Goal: Unclear

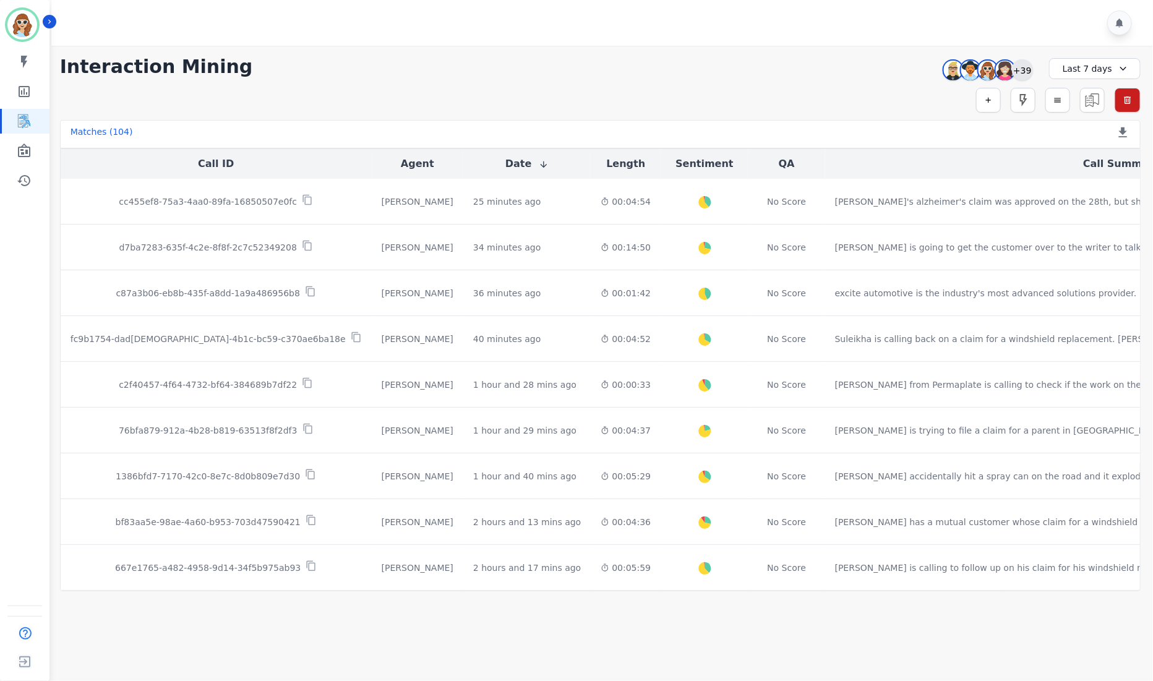
click at [1027, 67] on div "+39" at bounding box center [1022, 69] width 21 height 21
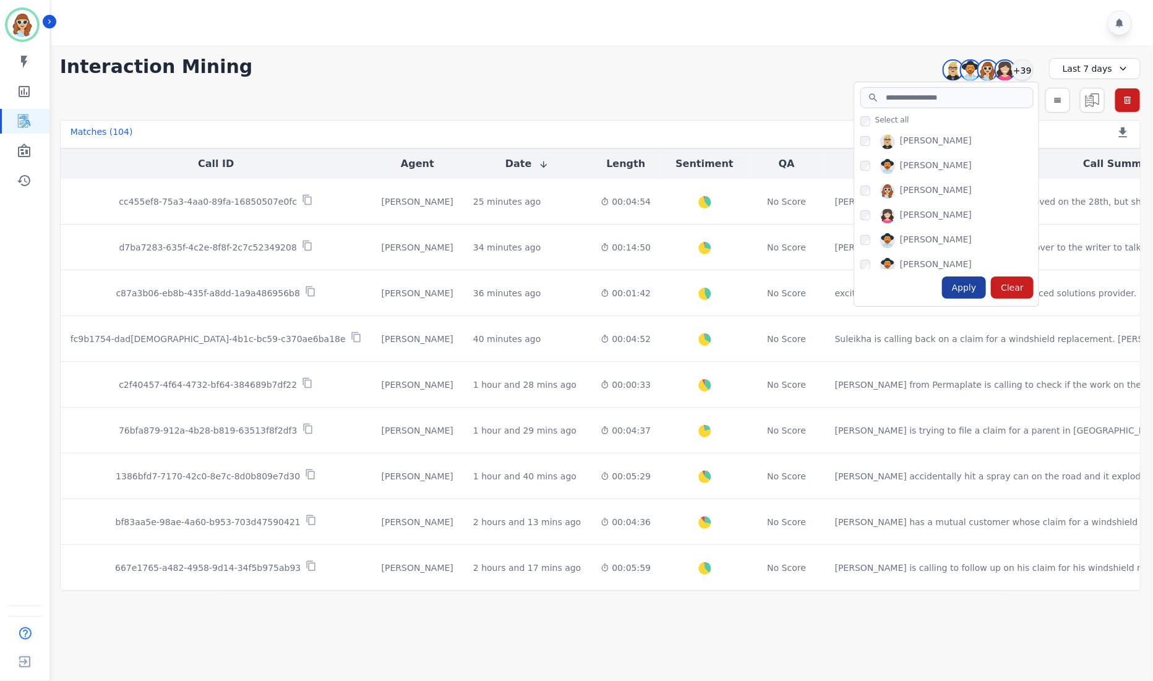
click at [960, 290] on div "Apply" at bounding box center [964, 288] width 45 height 22
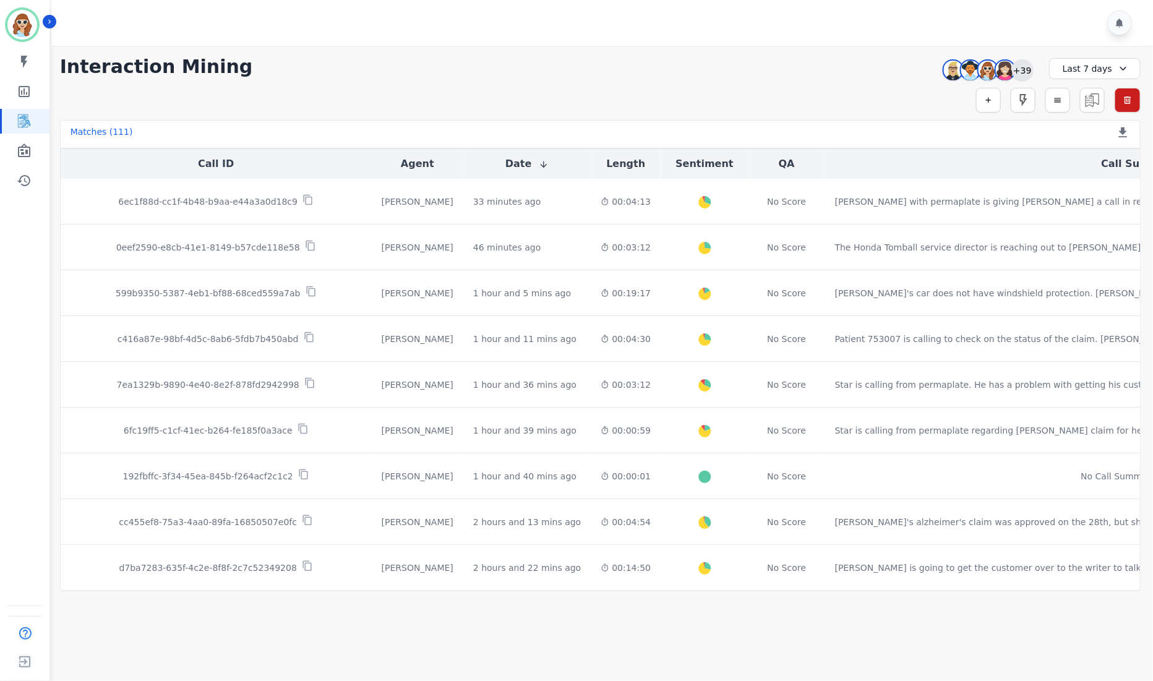
click at [1027, 66] on div "+39" at bounding box center [1022, 69] width 21 height 21
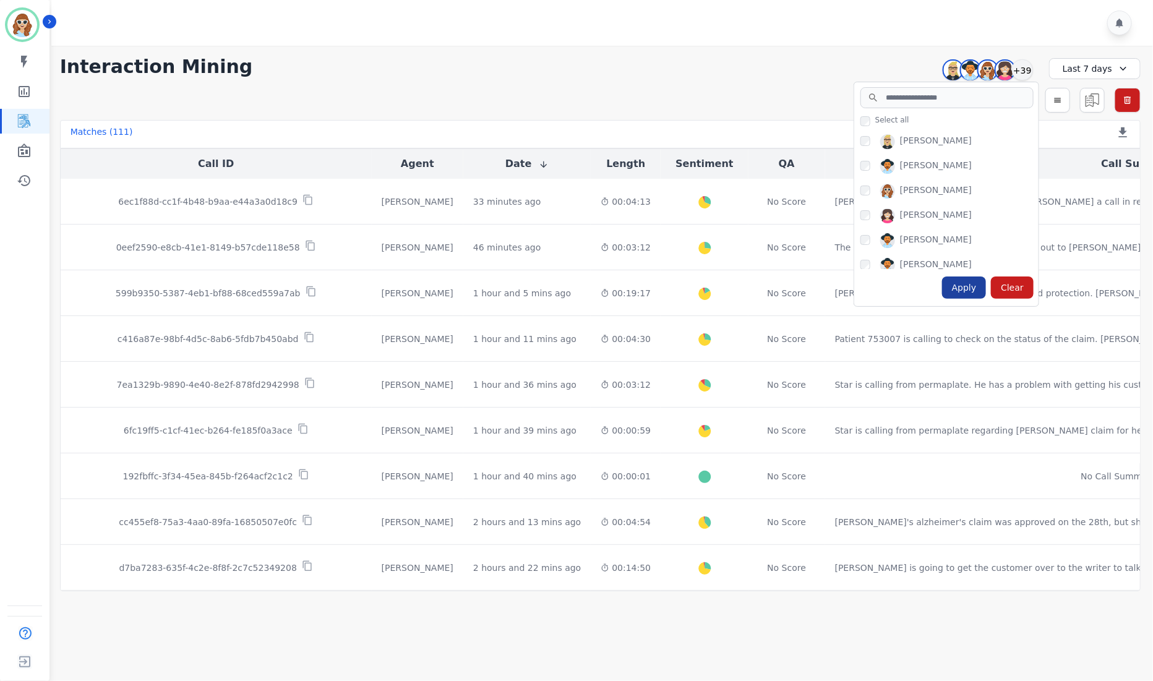
click at [978, 292] on div "Apply" at bounding box center [964, 288] width 45 height 22
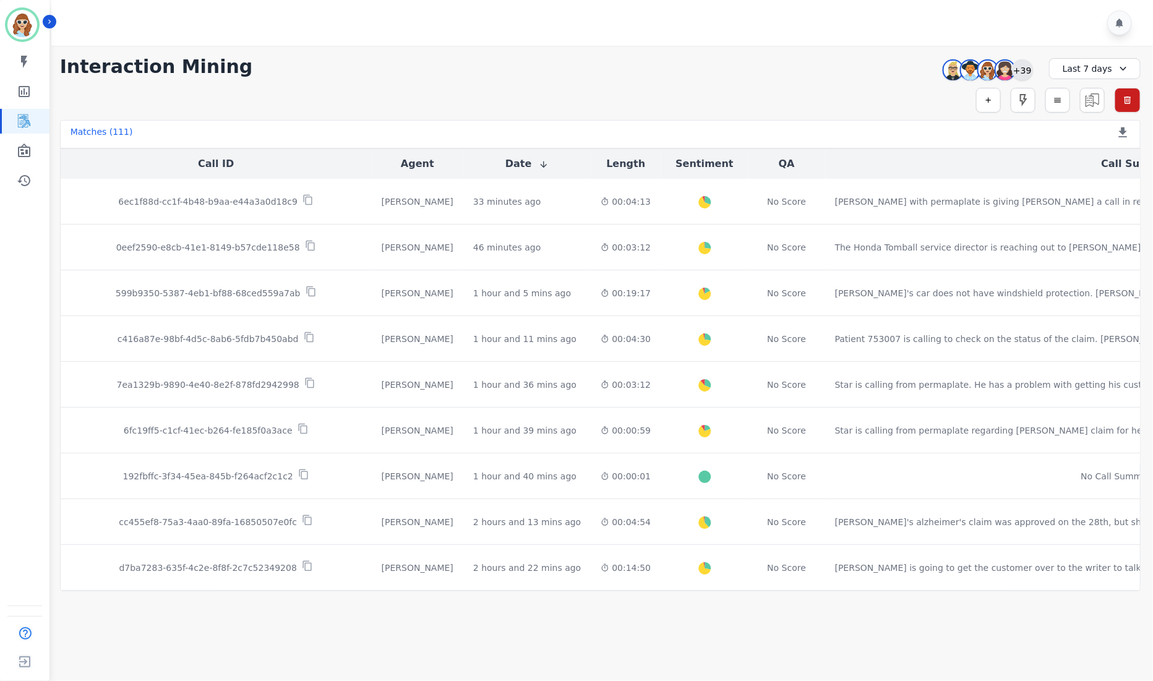
click at [1024, 71] on div "+39" at bounding box center [1022, 69] width 21 height 21
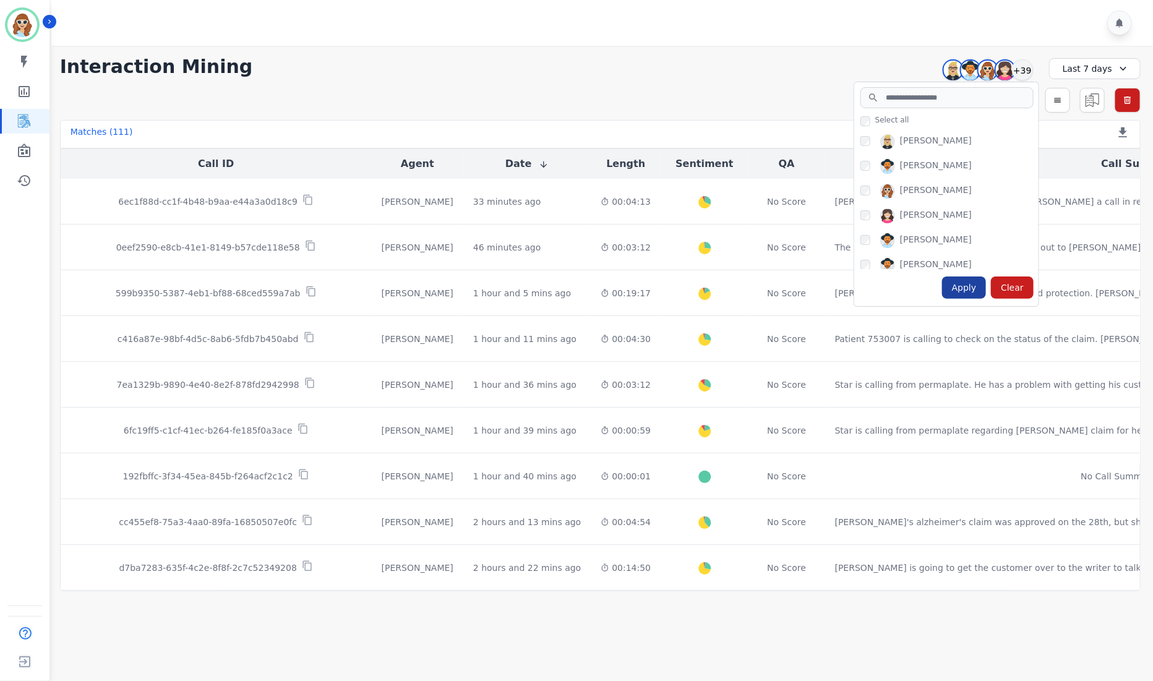
click at [976, 292] on div "Apply" at bounding box center [964, 288] width 45 height 22
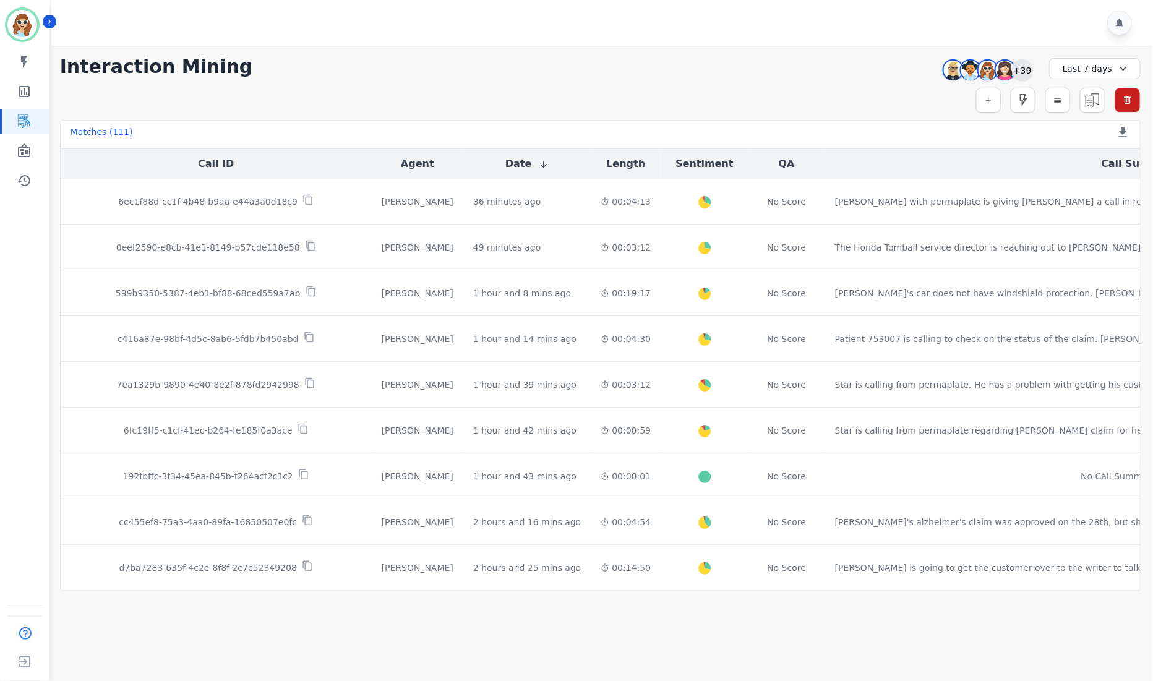
click at [1021, 71] on div "+39" at bounding box center [1022, 69] width 21 height 21
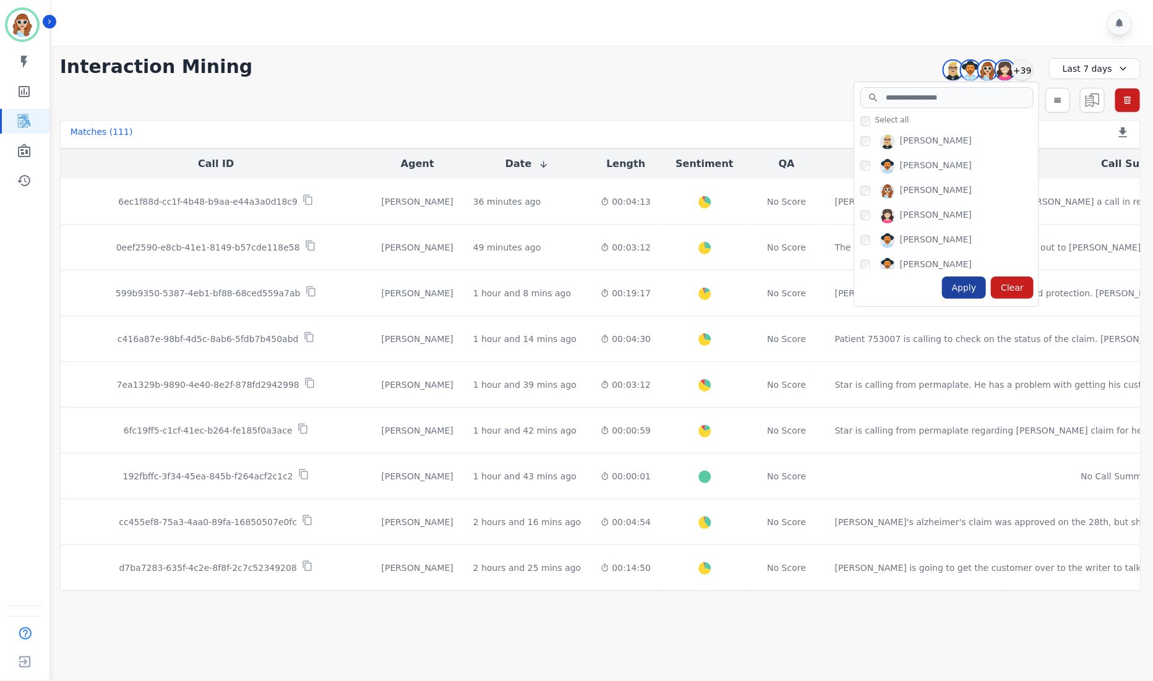
click at [956, 290] on div "Apply" at bounding box center [964, 288] width 45 height 22
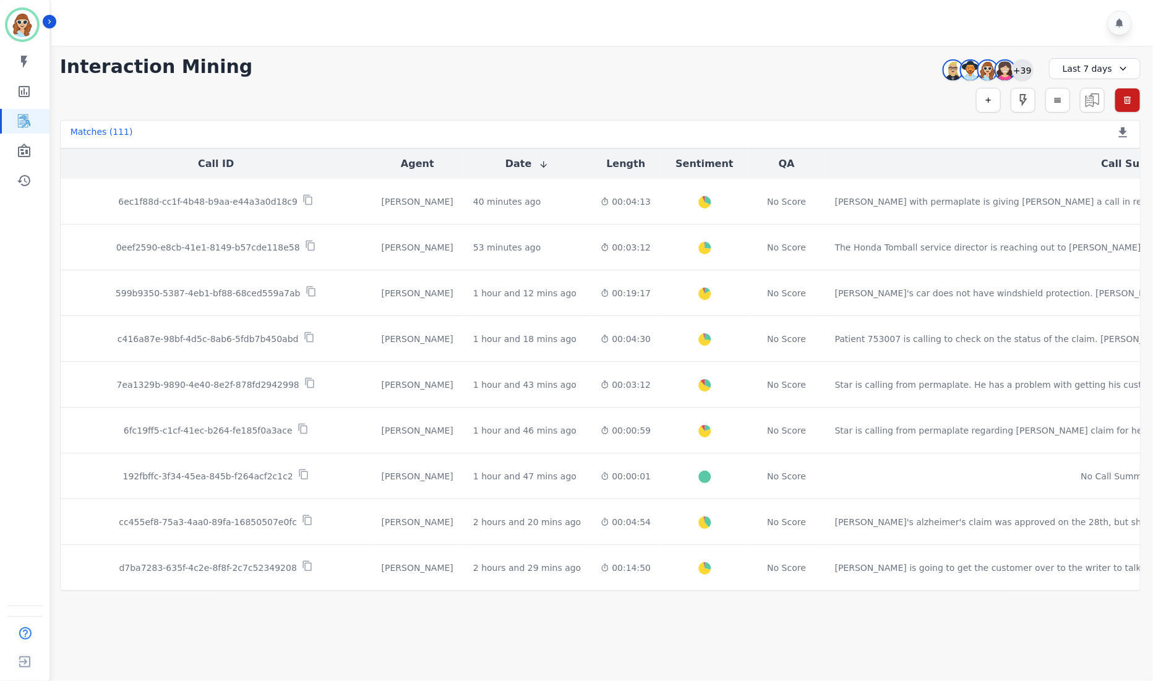
click at [1023, 65] on div "+39" at bounding box center [1022, 69] width 21 height 21
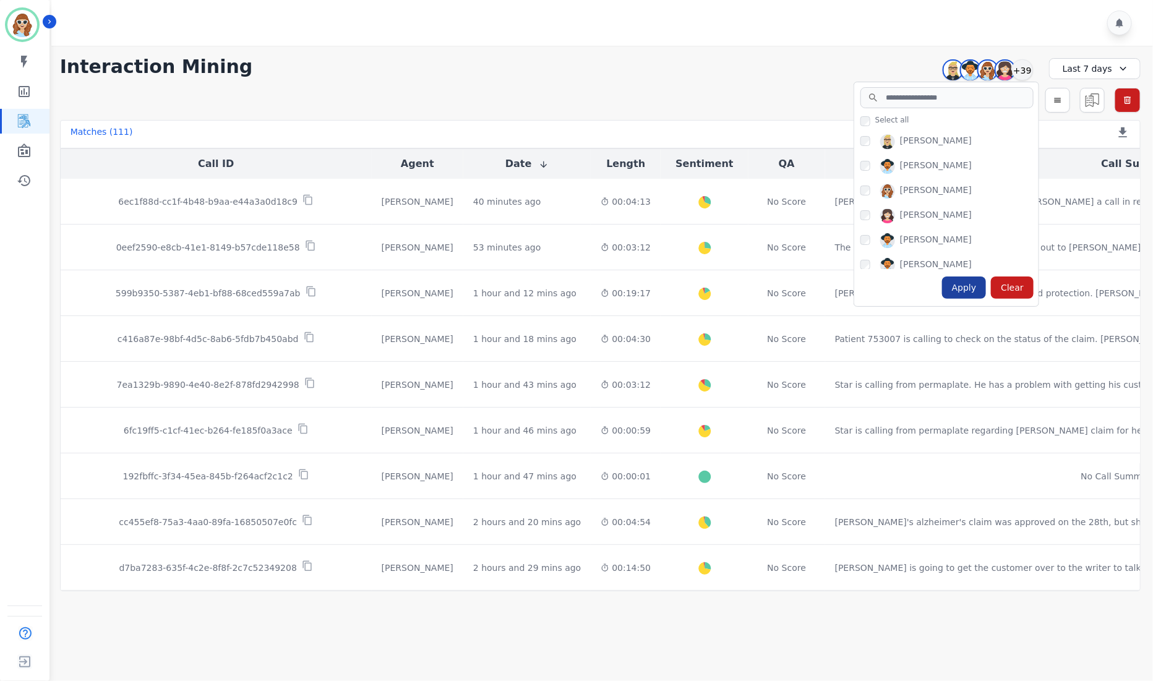
click at [960, 294] on div "Apply" at bounding box center [964, 288] width 45 height 22
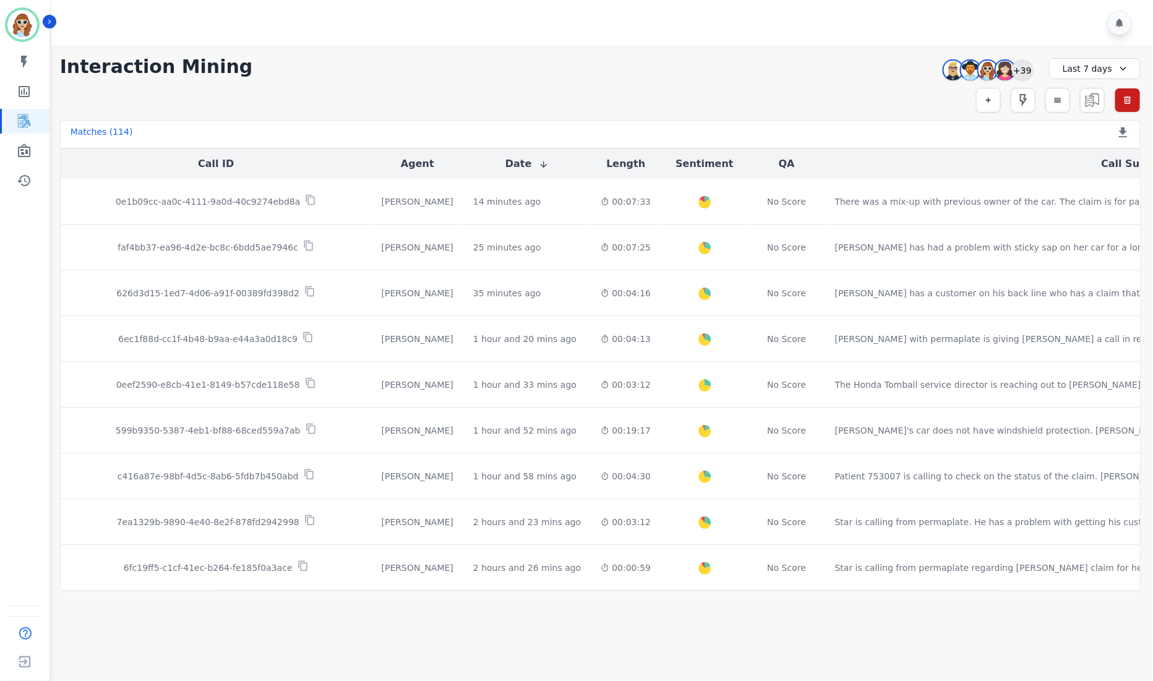
click at [1029, 69] on div "+39" at bounding box center [1022, 69] width 21 height 21
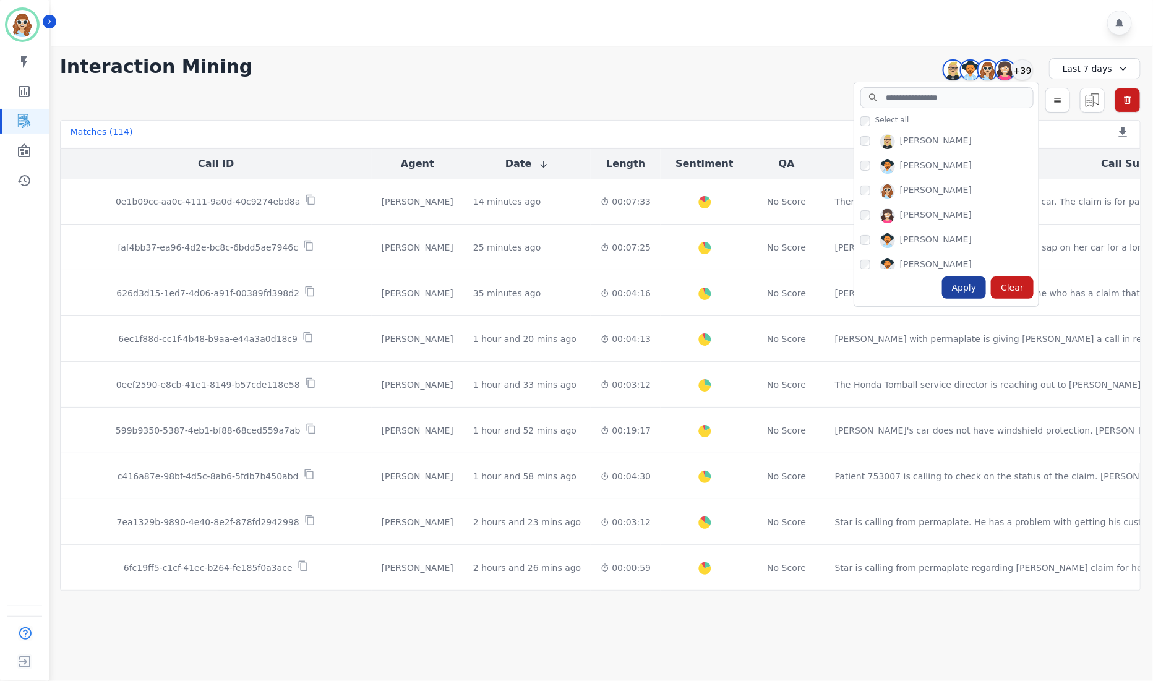
click at [969, 290] on div "Apply" at bounding box center [964, 288] width 45 height 22
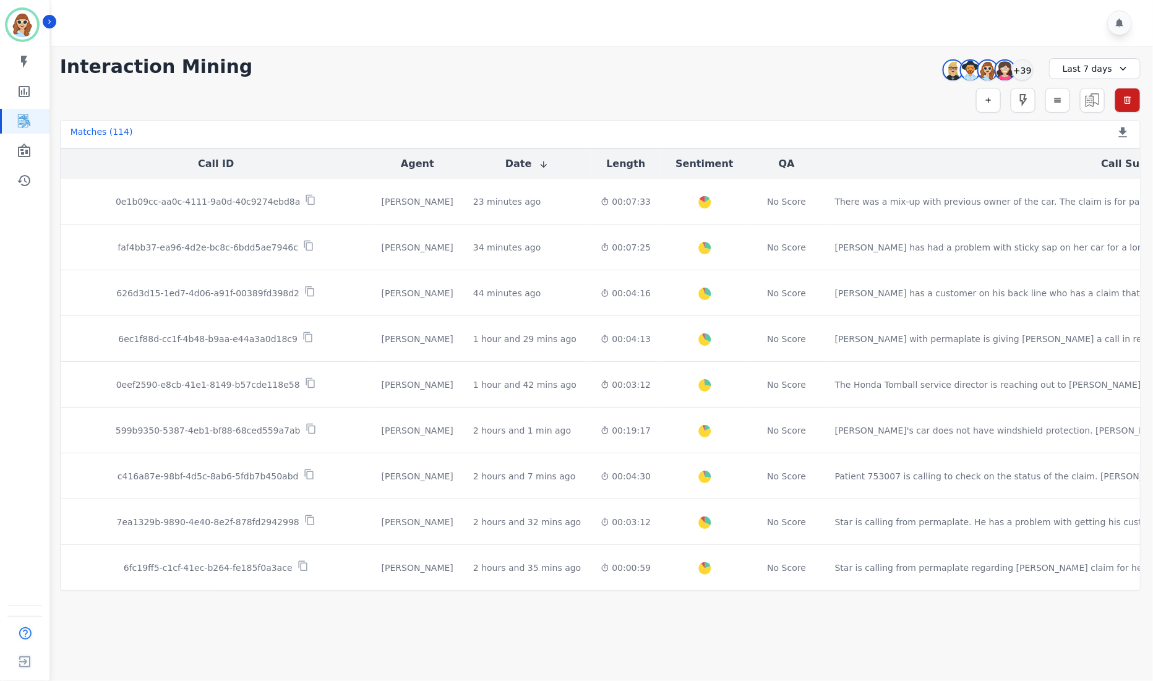
click at [854, 75] on div "**********" at bounding box center [600, 67] width 1081 height 22
click at [1019, 67] on div "+39" at bounding box center [1022, 69] width 21 height 21
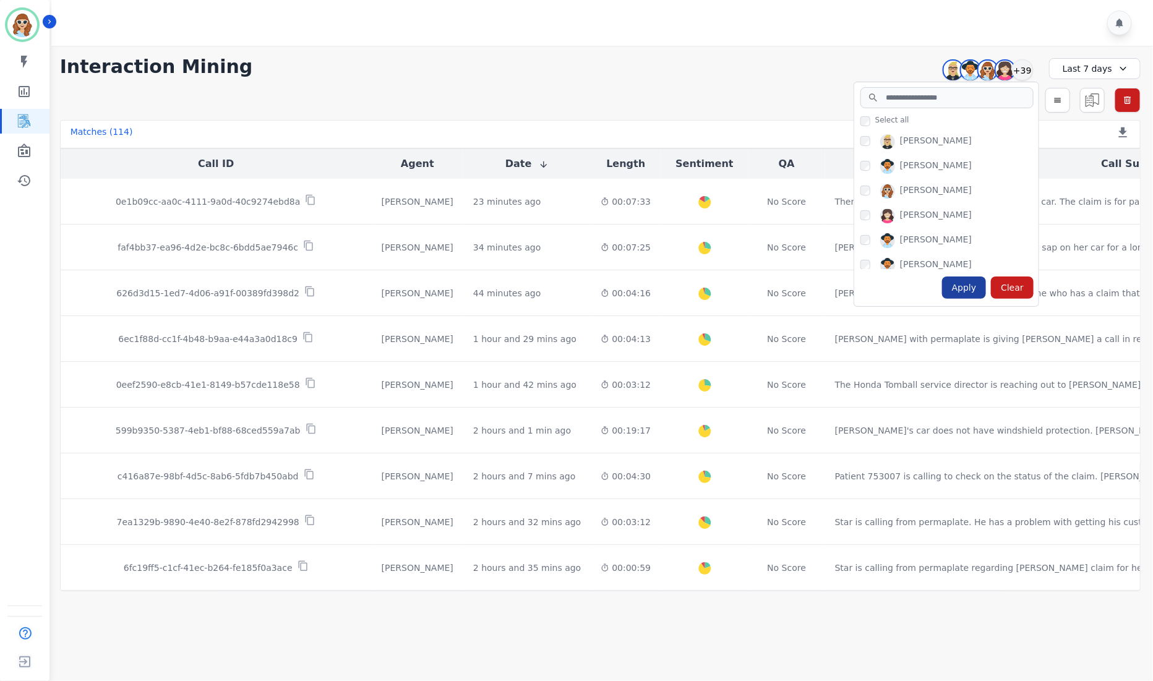
click at [965, 291] on div "Apply" at bounding box center [964, 288] width 45 height 22
